Goal: Task Accomplishment & Management: Complete application form

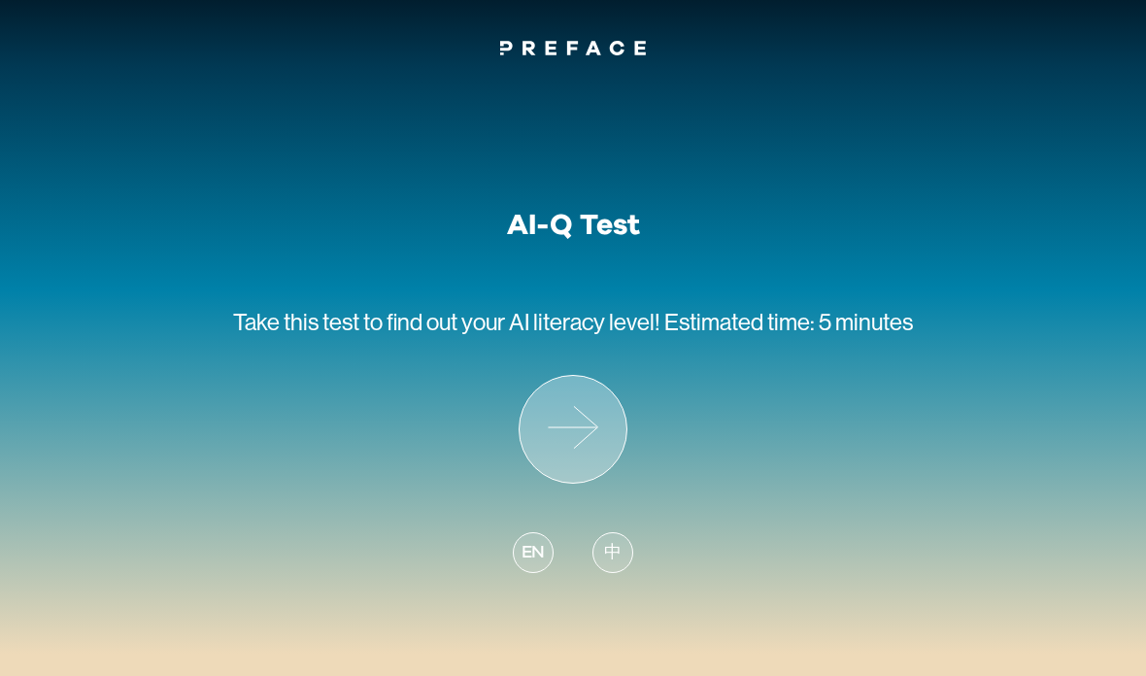
click at [599, 429] on icon at bounding box center [573, 429] width 107 height 107
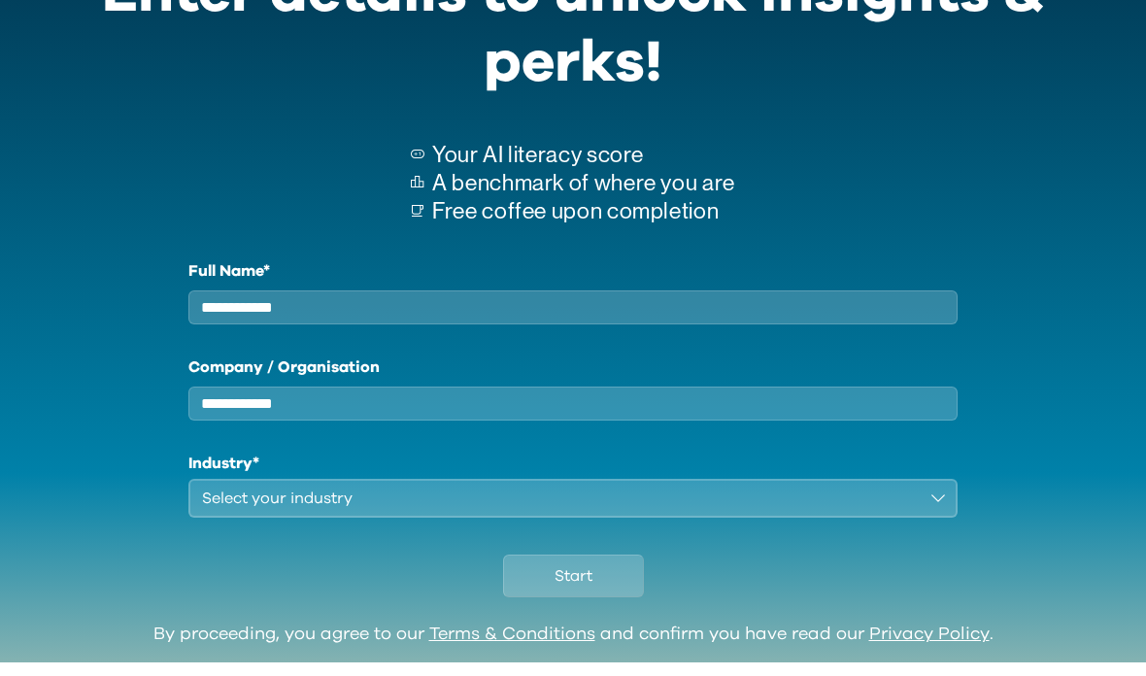
scroll to position [201, 0]
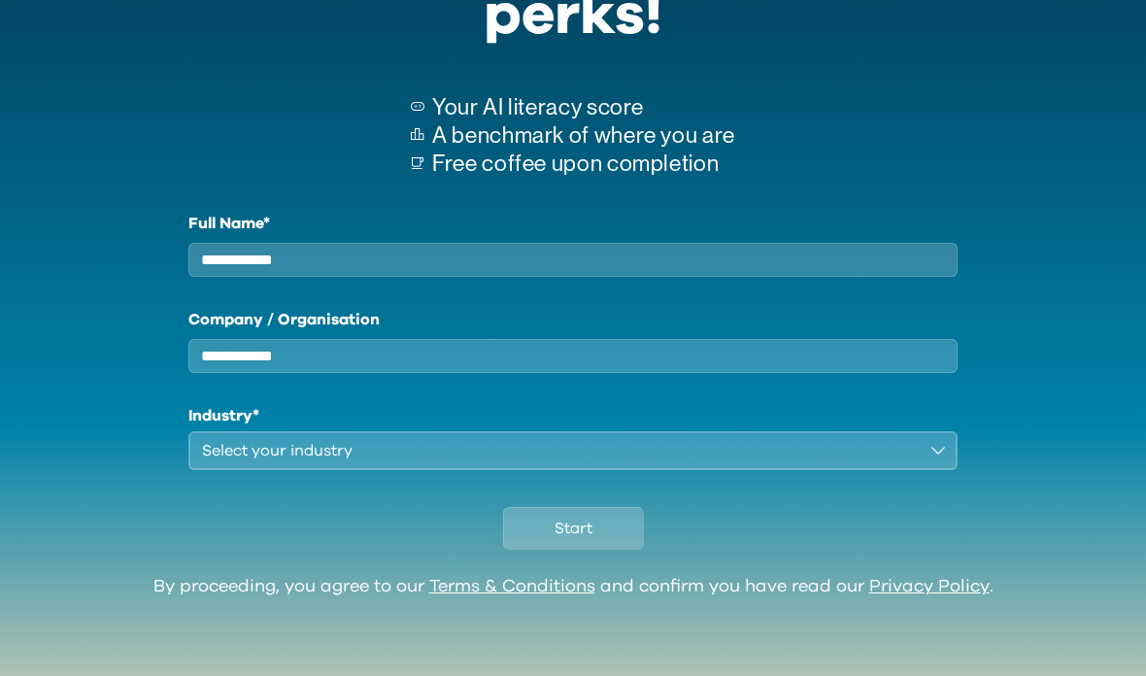
click at [757, 257] on input "Full Name*" at bounding box center [573, 260] width 770 height 34
type input "*"
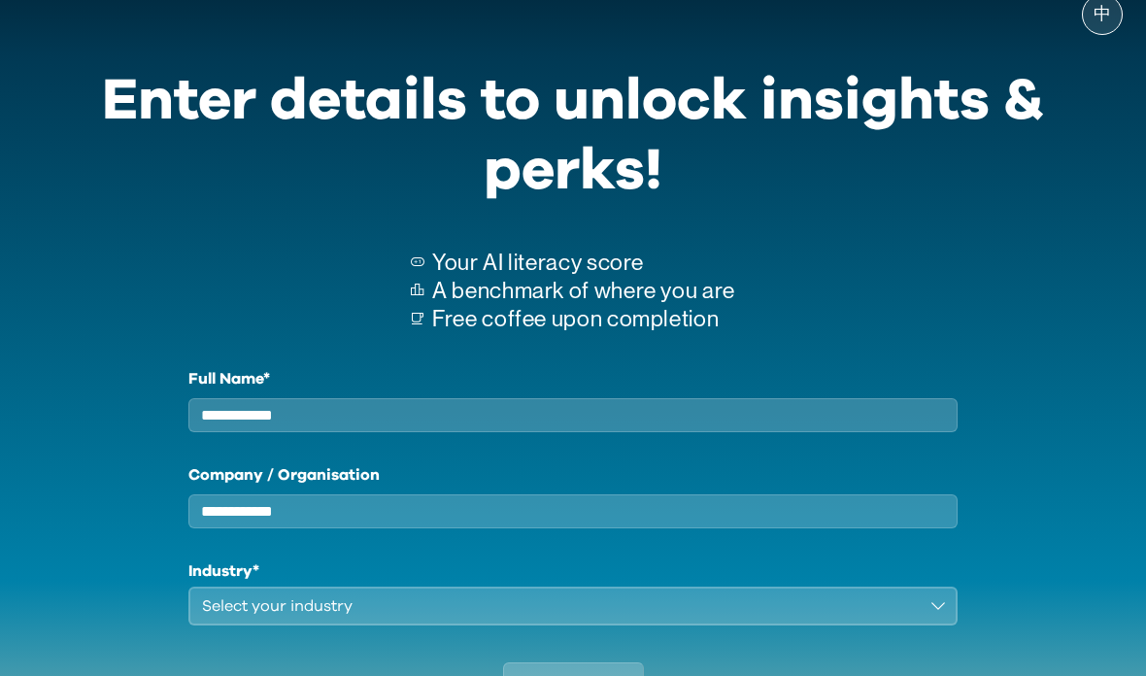
scroll to position [0, 0]
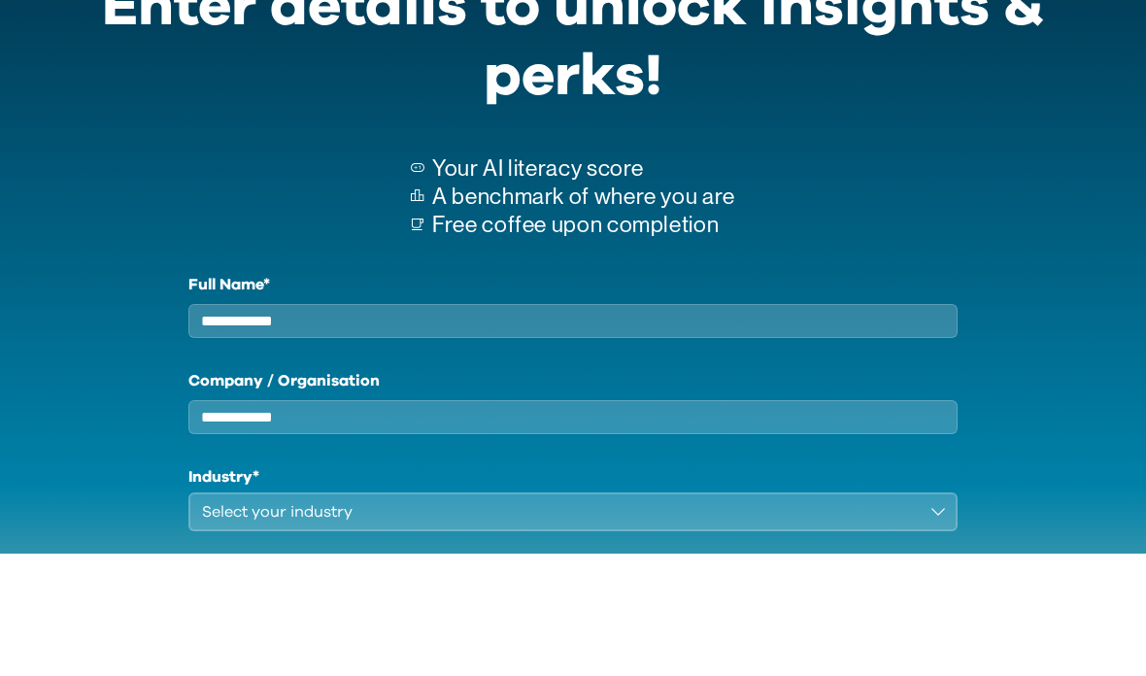
click at [910, 428] on input "Full Name*" at bounding box center [573, 445] width 770 height 34
click at [752, 428] on input "Full Name*" at bounding box center [573, 445] width 770 height 34
type input "*********"
type input "***"
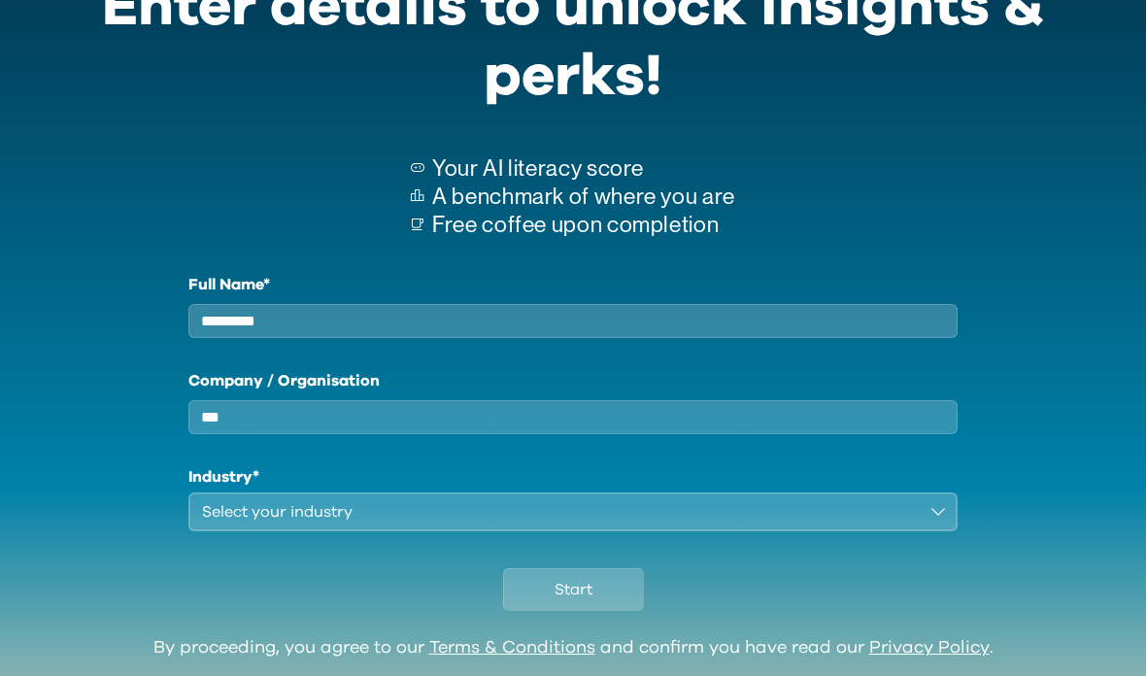
click at [933, 514] on button "Select your industry" at bounding box center [573, 512] width 770 height 39
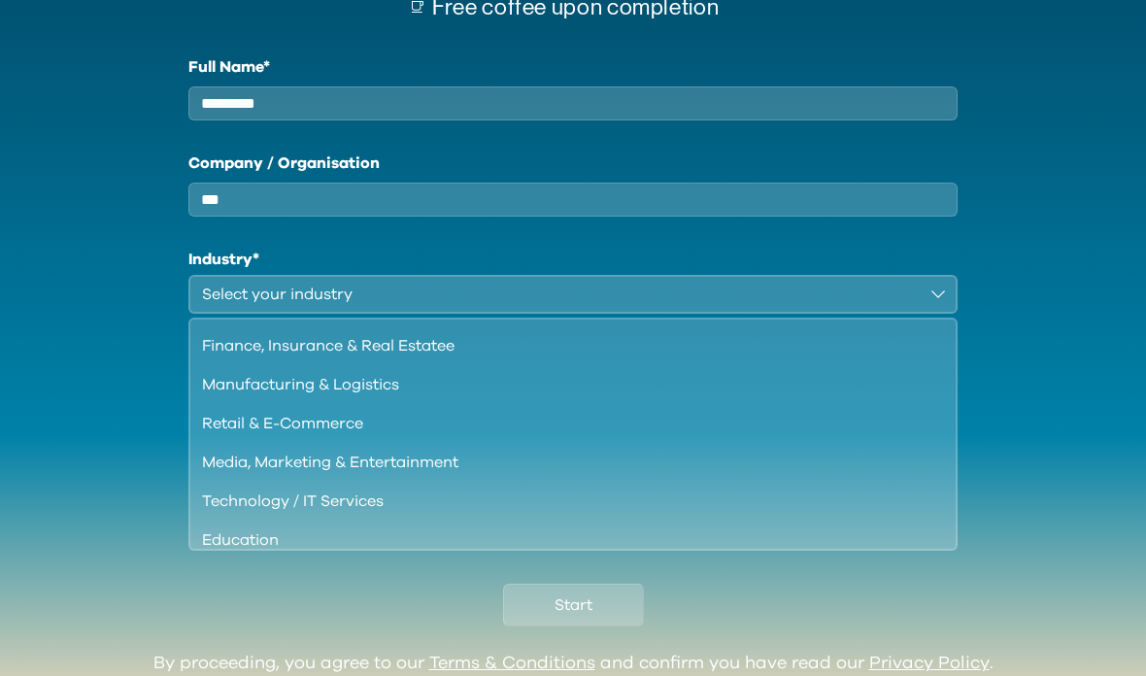
scroll to position [31, 0]
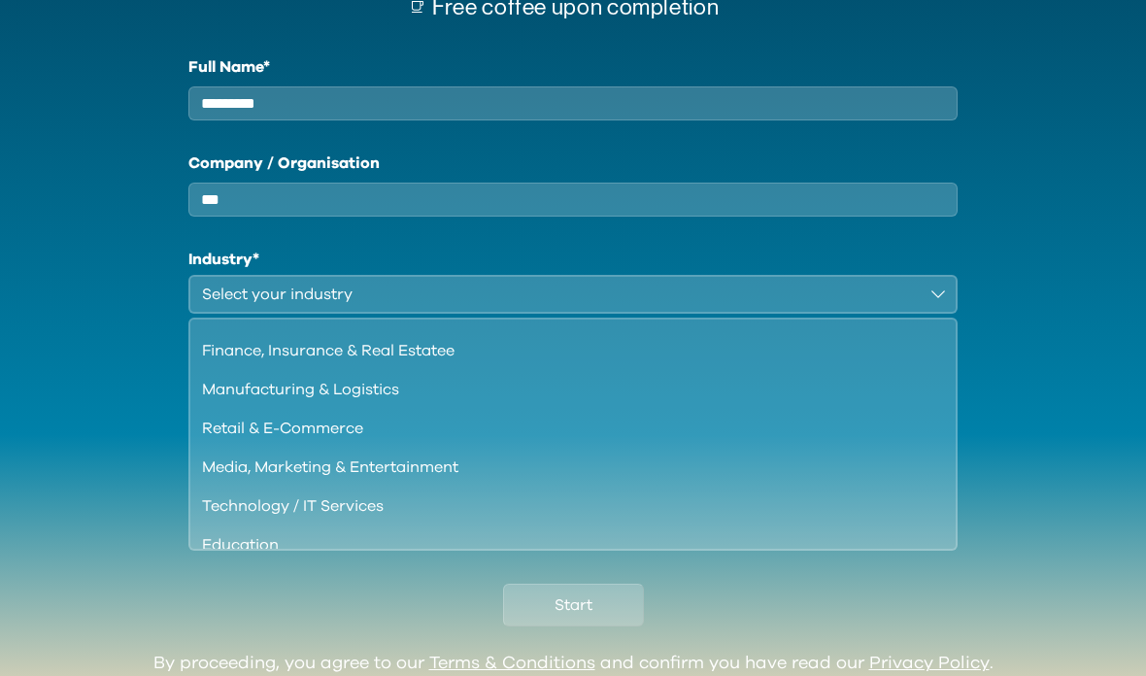
click at [706, 362] on div "Finance, Insurance & Real Estatee" at bounding box center [561, 350] width 719 height 23
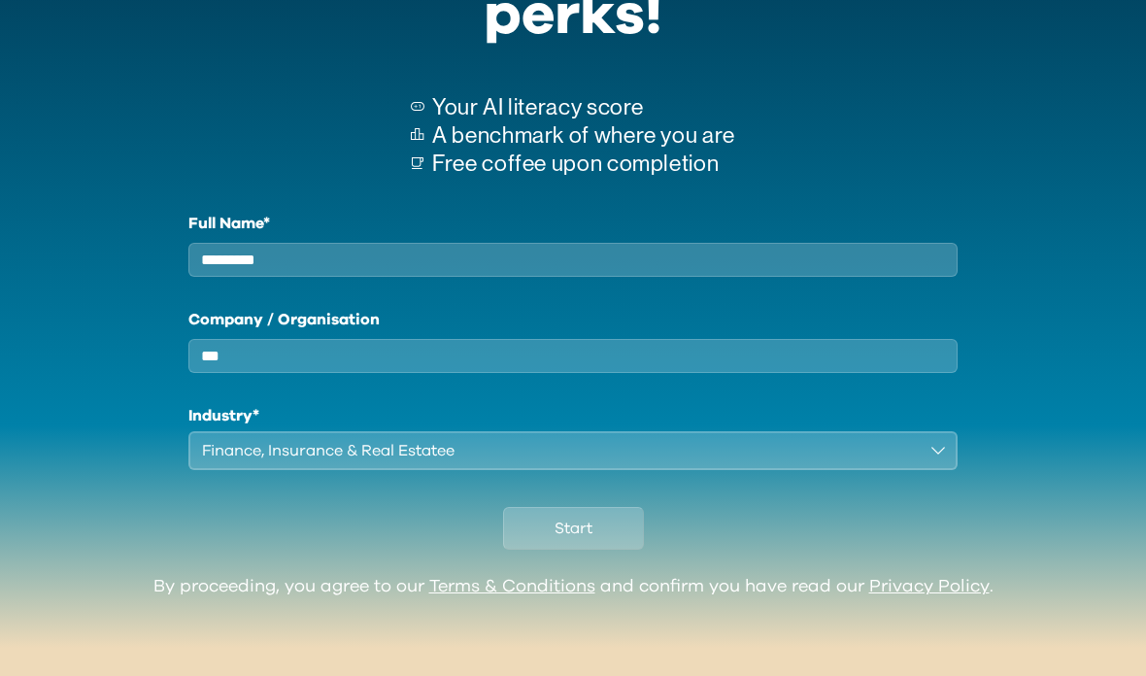
scroll to position [201, 0]
click at [613, 530] on button "Start" at bounding box center [573, 528] width 141 height 43
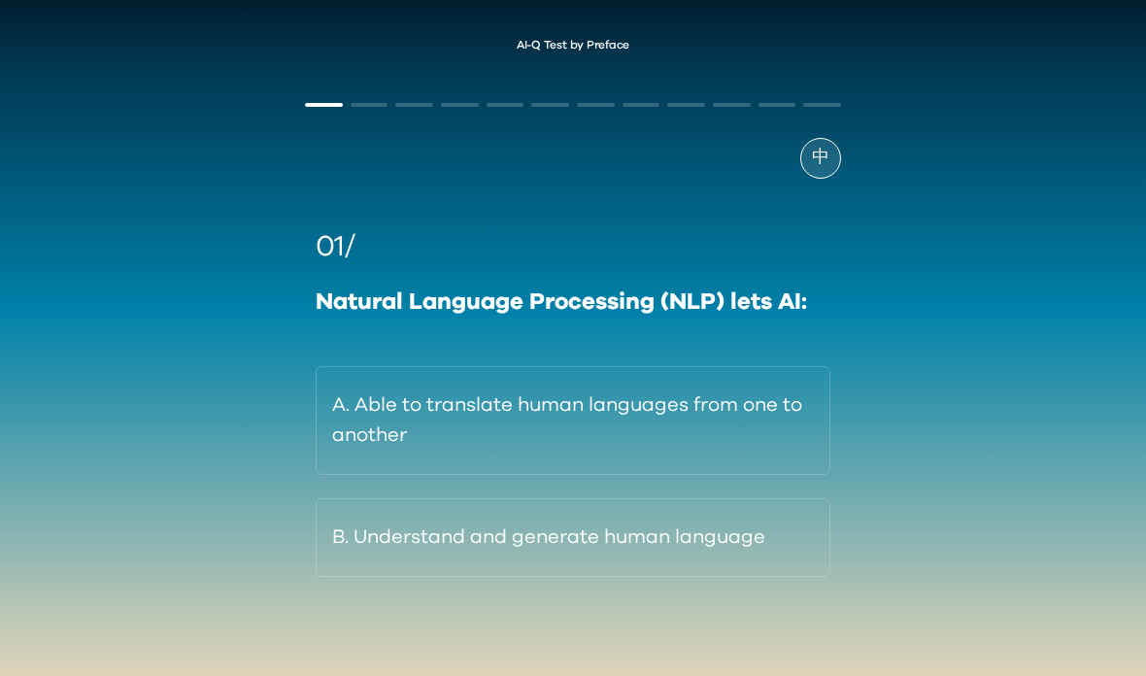
scroll to position [78, 0]
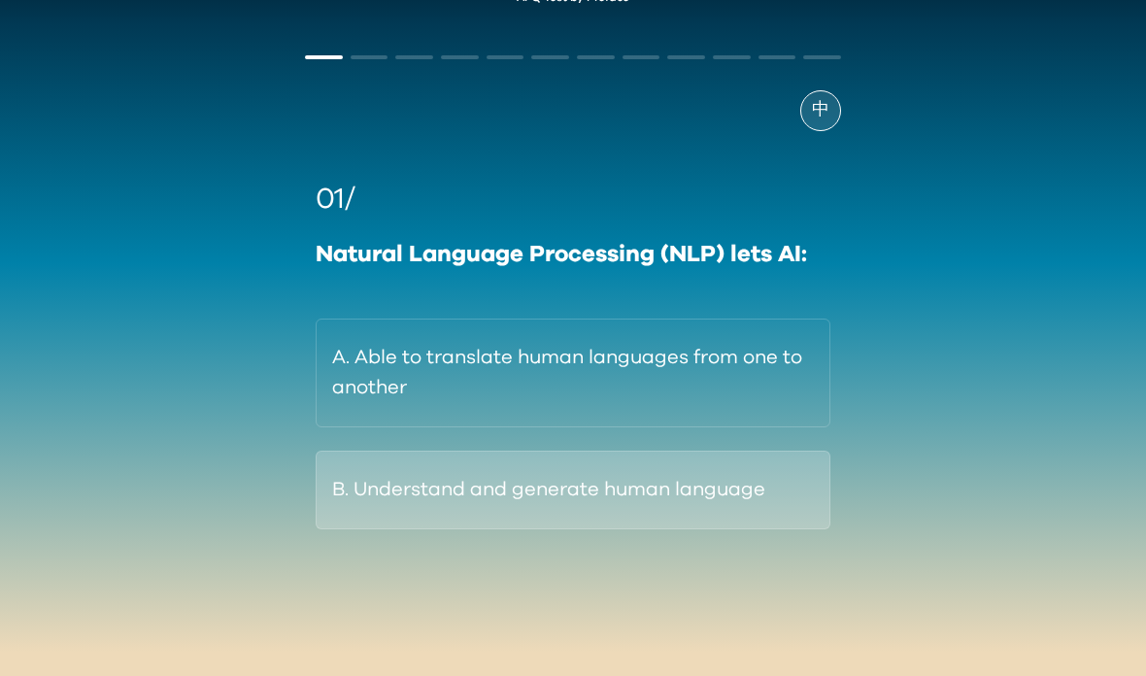
click at [670, 501] on button "B. Understand and generate human language" at bounding box center [573, 490] width 515 height 79
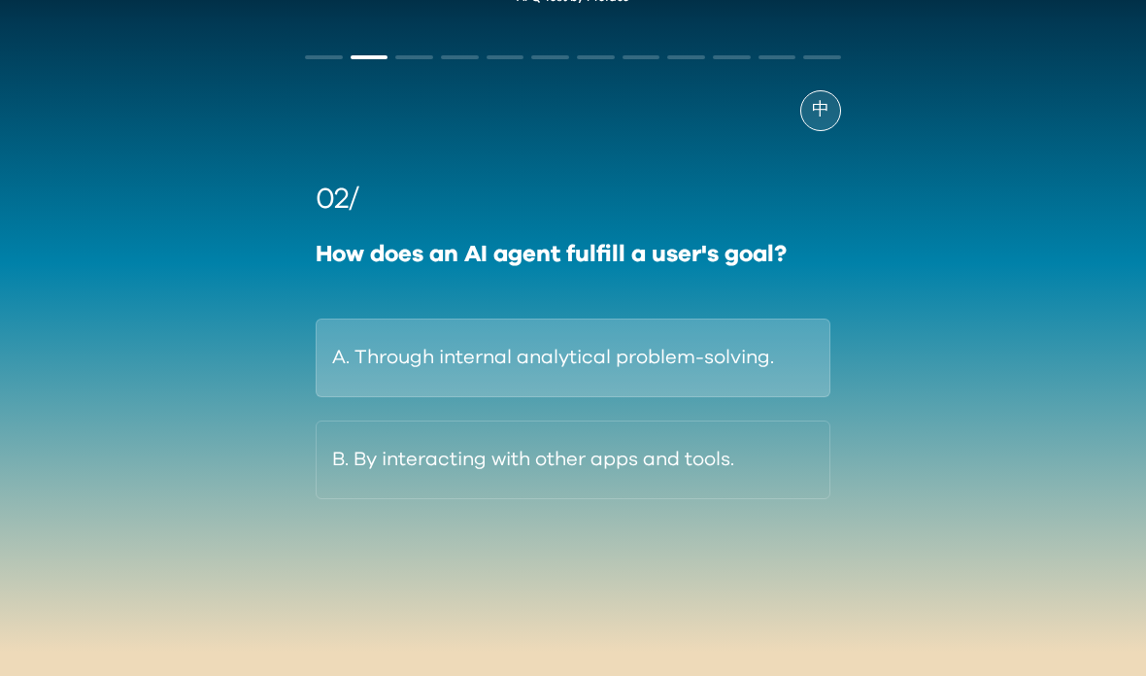
click at [667, 336] on button "A. Through internal analytical problem-solving." at bounding box center [573, 358] width 515 height 79
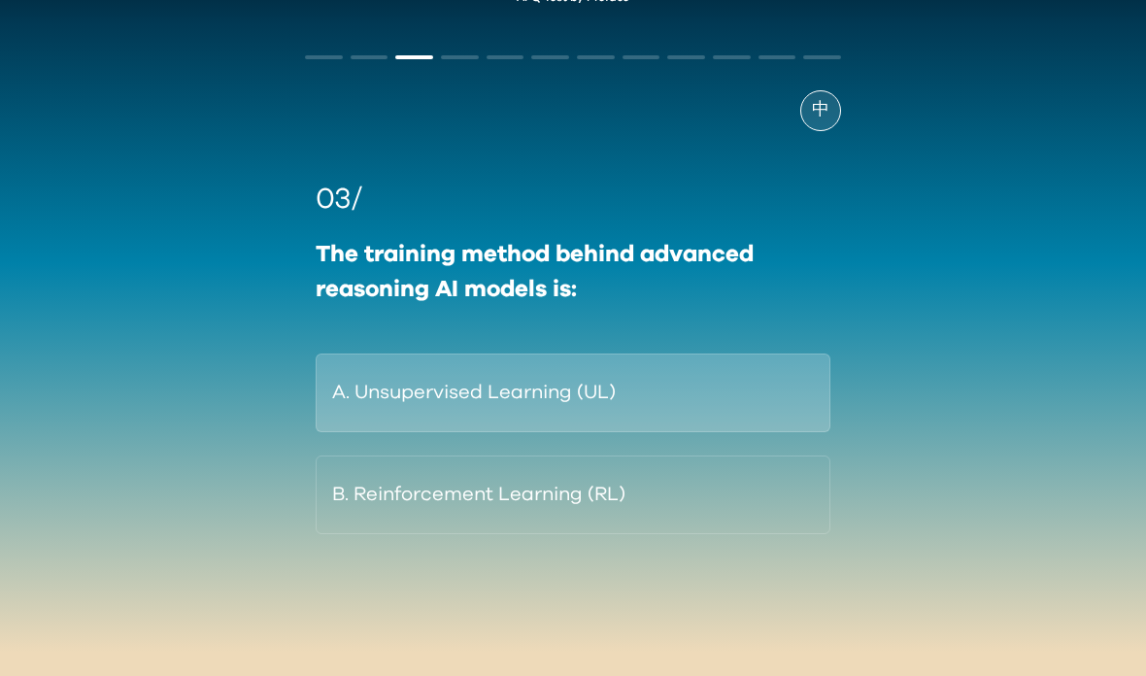
click at [540, 380] on button "A. Unsupervised Learning (UL)" at bounding box center [573, 393] width 515 height 79
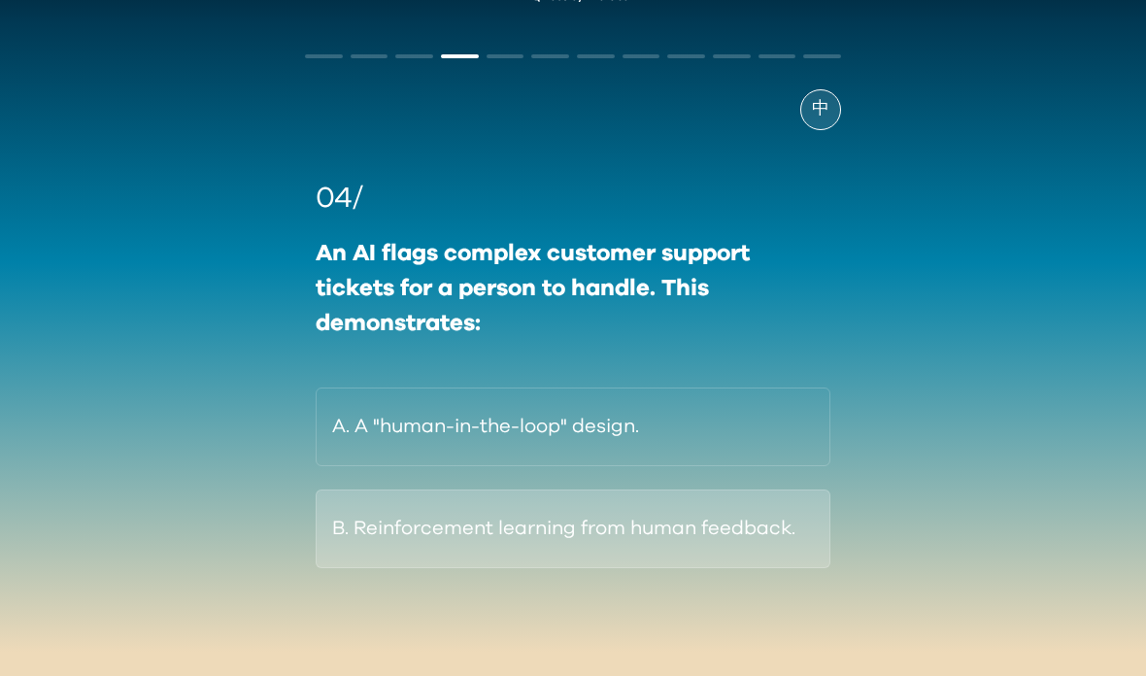
click at [678, 526] on button "B. Reinforcement learning from human feedback." at bounding box center [573, 529] width 515 height 79
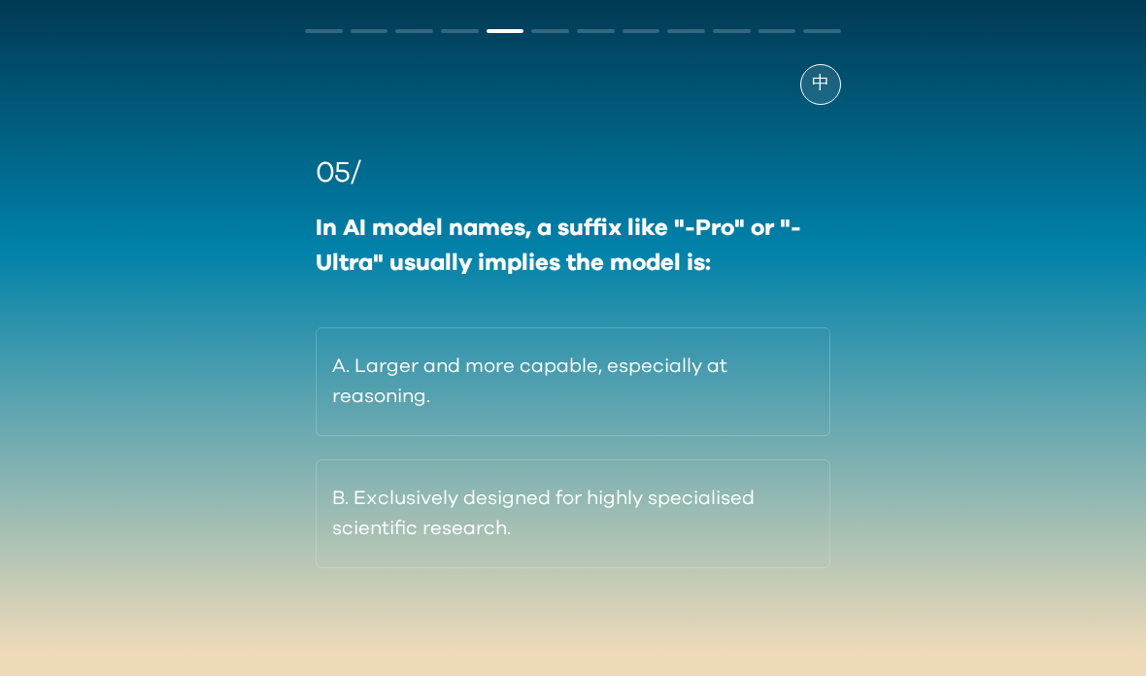
click at [483, 387] on button "A. Larger and more capable, especially at reasoning." at bounding box center [573, 381] width 515 height 109
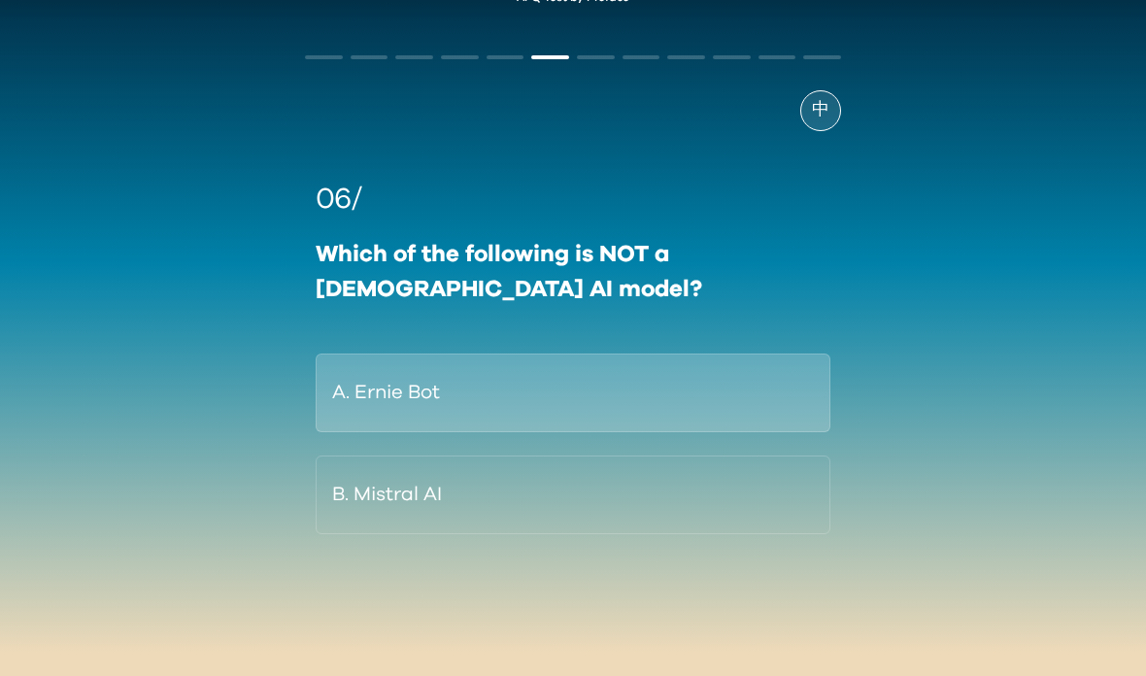
click at [486, 360] on button "A. Ernie Bot" at bounding box center [573, 393] width 515 height 79
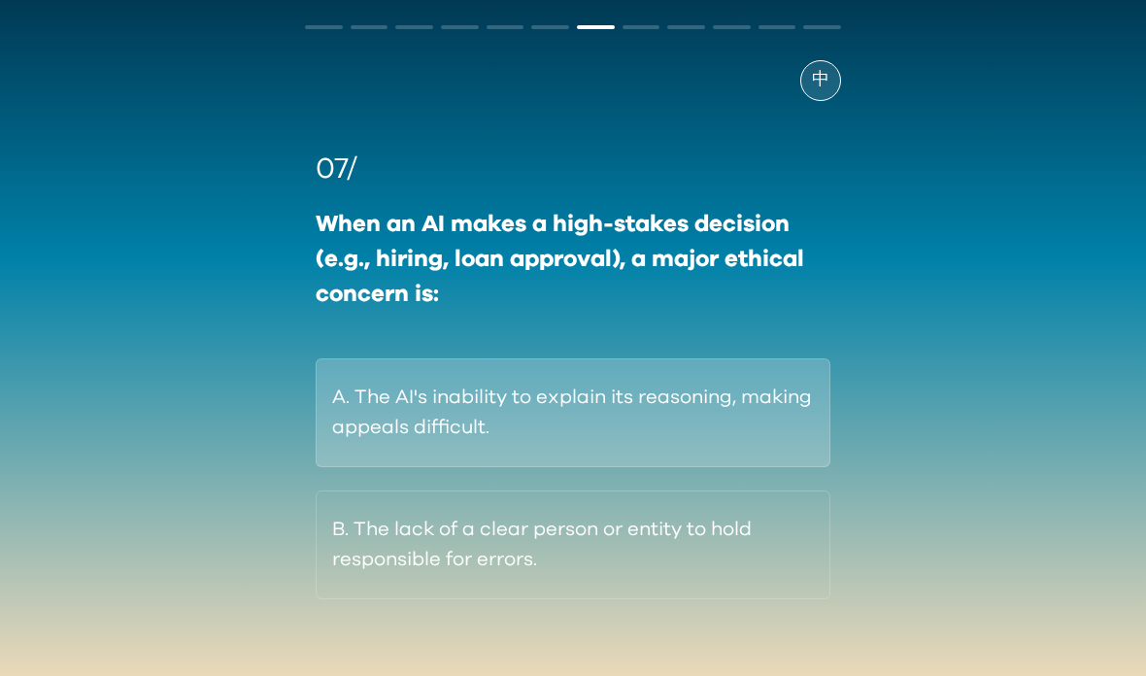
click at [710, 405] on button "A. The AI's inability to explain its reasoning, making appeals difficult." at bounding box center [573, 413] width 515 height 109
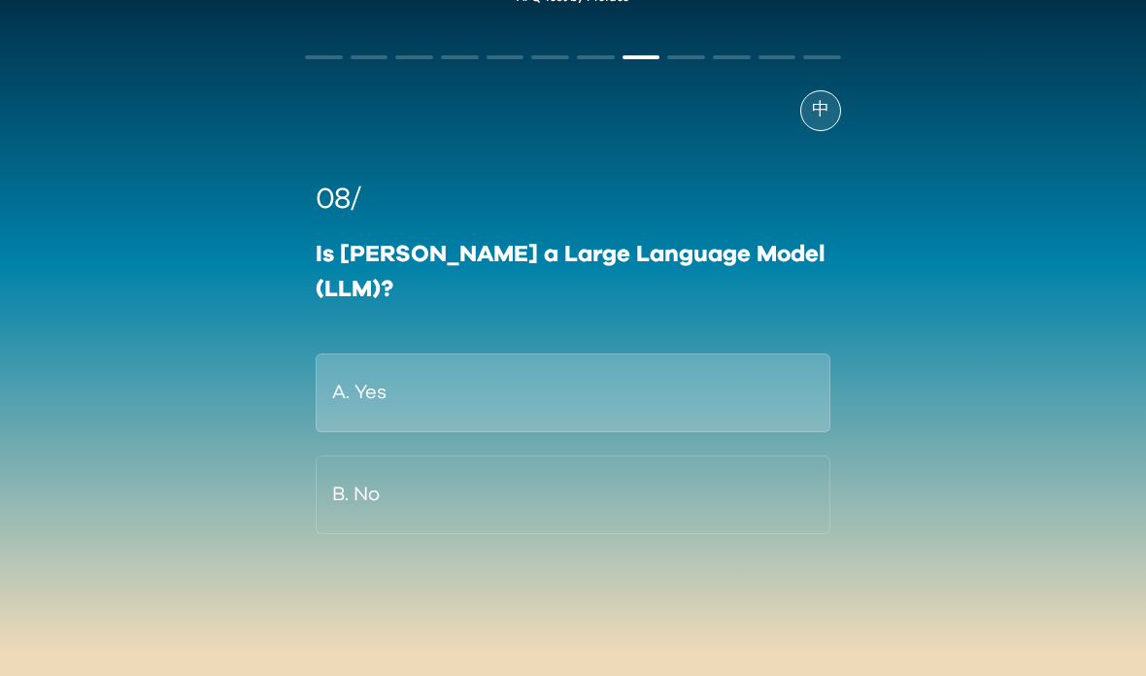
click at [576, 354] on button "A. Yes" at bounding box center [573, 393] width 515 height 79
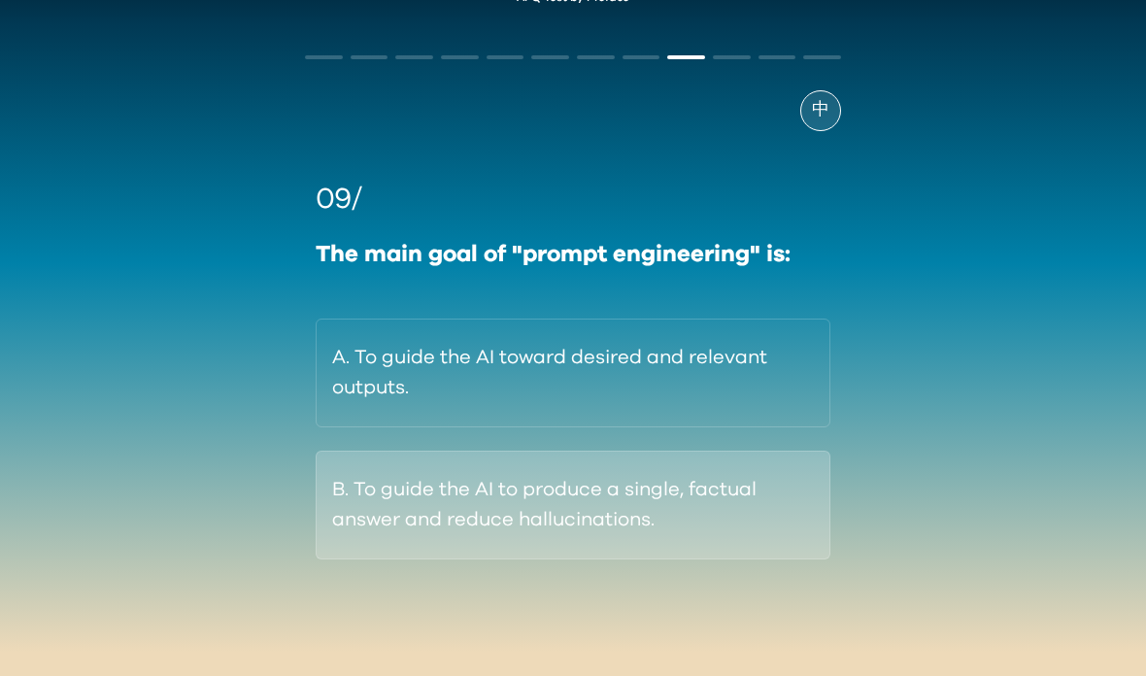
click at [569, 481] on button "B. To guide the AI to produce a single, factual answer and reduce hallucination…" at bounding box center [573, 505] width 515 height 109
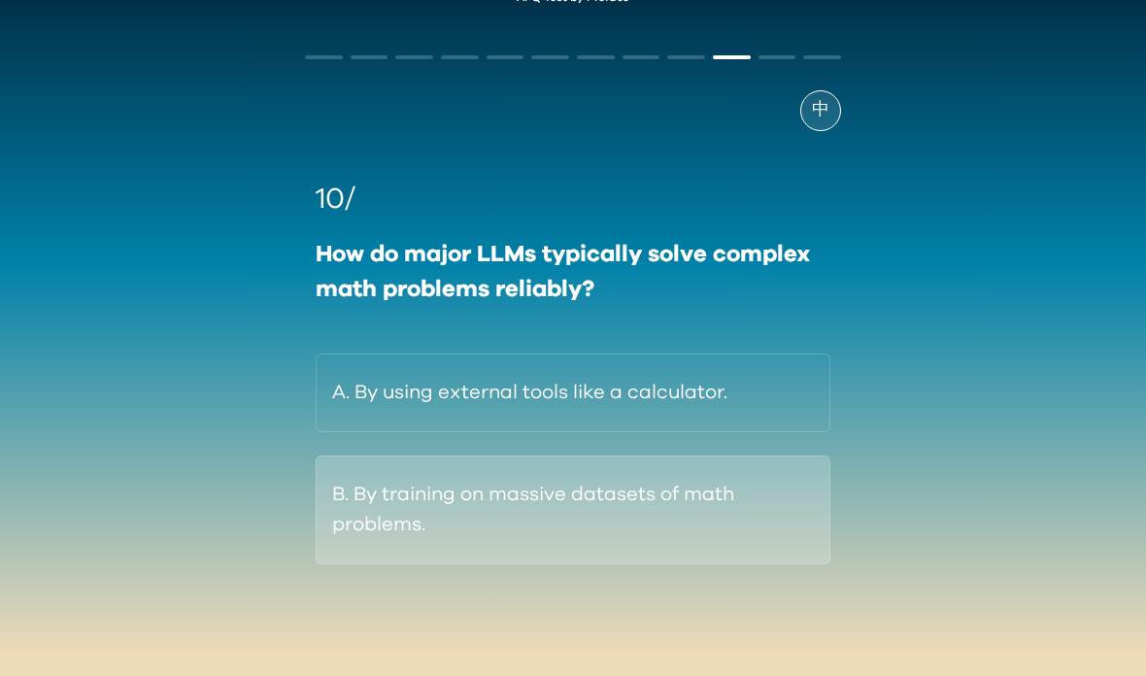
click at [588, 490] on button "B. By training on massive datasets of math problems." at bounding box center [573, 510] width 515 height 109
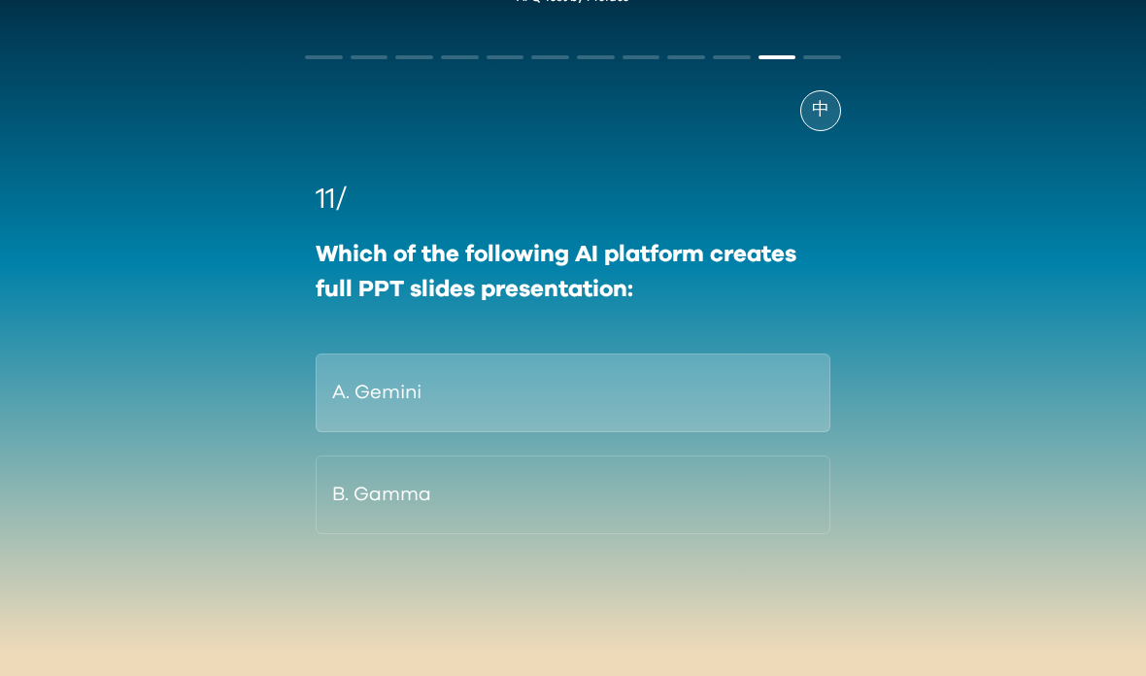
click at [667, 367] on button "A. Gemini" at bounding box center [573, 393] width 515 height 79
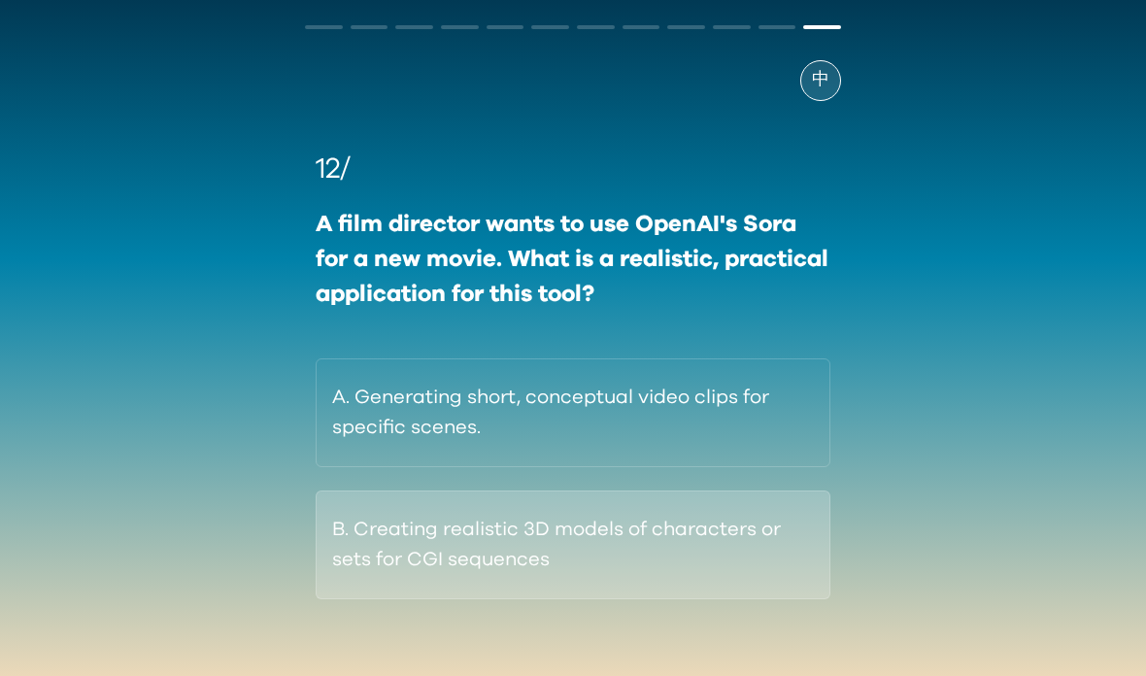
click at [608, 538] on button "B. Creating realistic 3D models of characters or sets for CGI sequences" at bounding box center [573, 545] width 515 height 109
